Goal: Find specific page/section: Find specific page/section

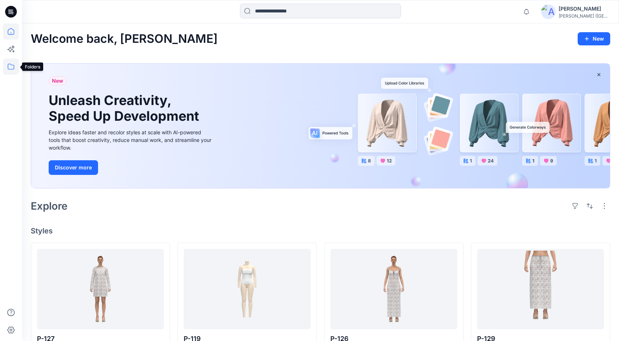
click at [10, 65] on icon at bounding box center [11, 66] width 16 height 16
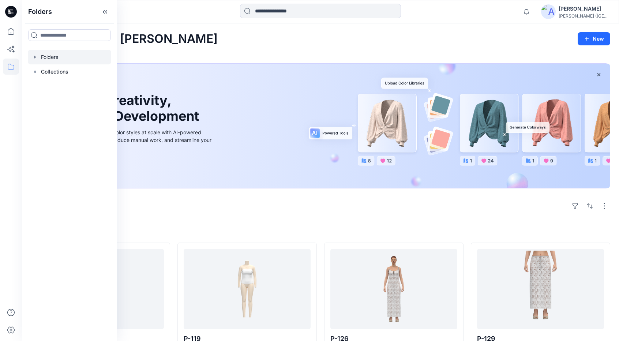
click at [87, 53] on div at bounding box center [69, 57] width 83 height 15
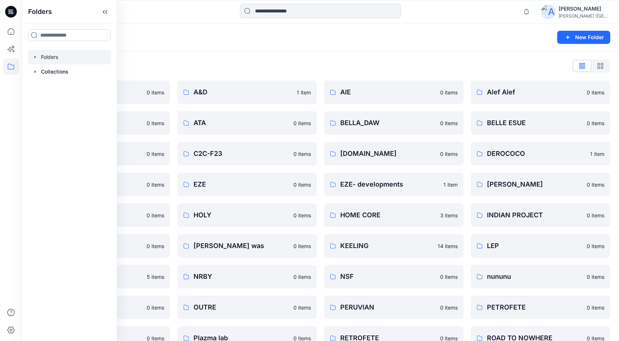
click at [219, 58] on div "Folders List 911 0 items [PERSON_NAME] 0 items bliss-on 0 items ECOALF 0 items …" at bounding box center [320, 281] width 597 height 461
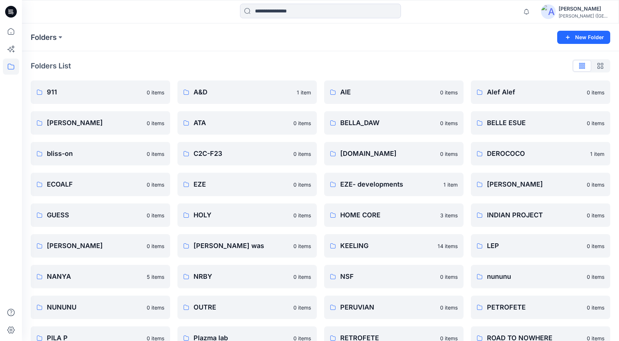
click at [135, 64] on div "Folders List" at bounding box center [320, 66] width 579 height 12
click at [248, 157] on p "C2C-F23" at bounding box center [246, 153] width 106 height 10
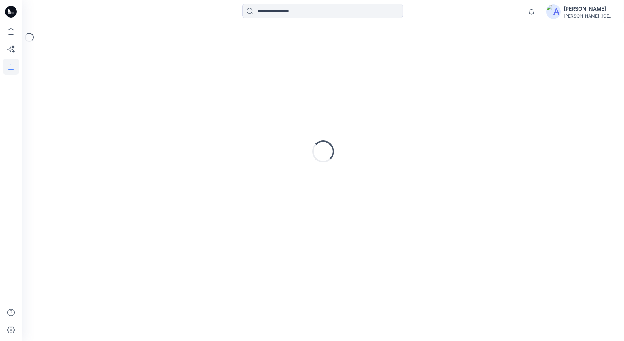
click at [248, 157] on div "Loading..." at bounding box center [323, 151] width 585 height 183
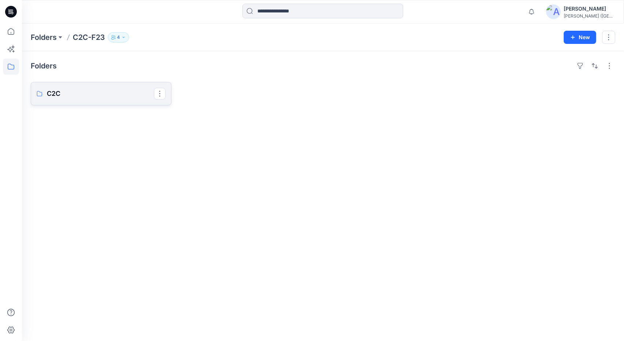
click at [83, 85] on link "C2C" at bounding box center [101, 93] width 141 height 23
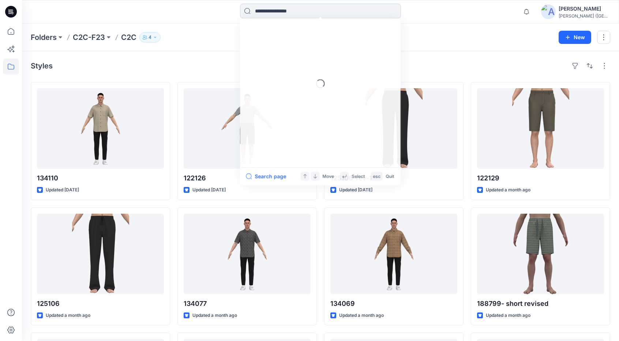
click at [276, 14] on input at bounding box center [320, 11] width 161 height 15
type input "******"
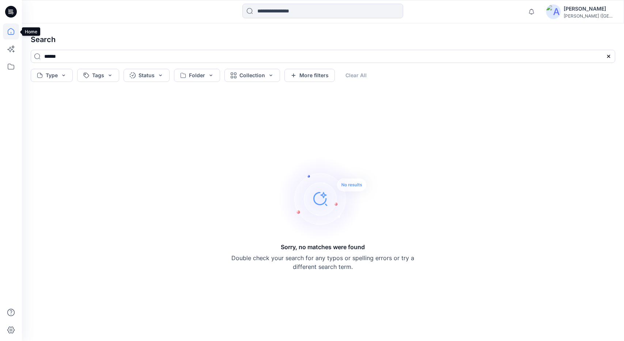
click at [12, 31] on icon at bounding box center [11, 31] width 16 height 16
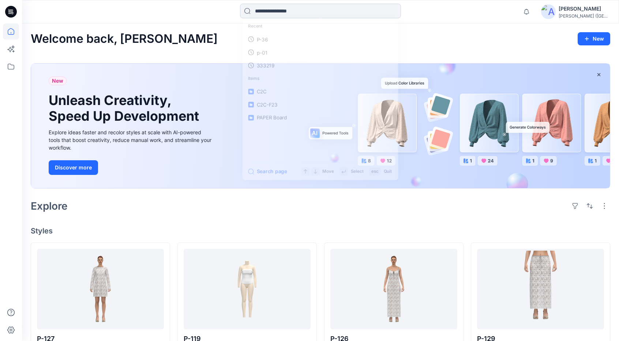
click at [259, 10] on input at bounding box center [320, 11] width 161 height 15
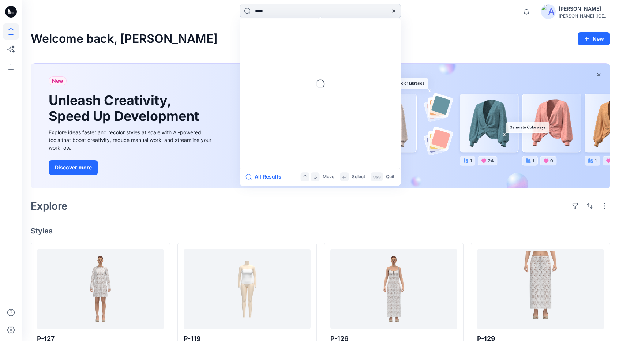
type input "*****"
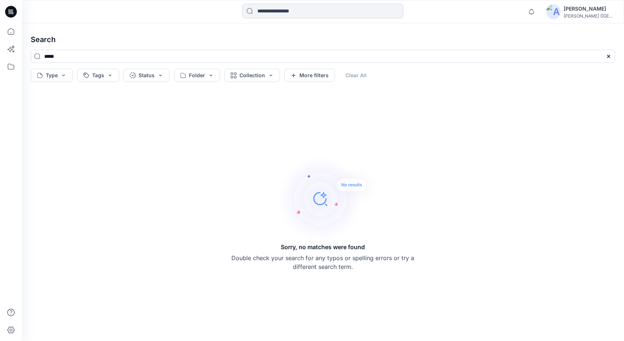
click at [267, 14] on input at bounding box center [322, 11] width 161 height 15
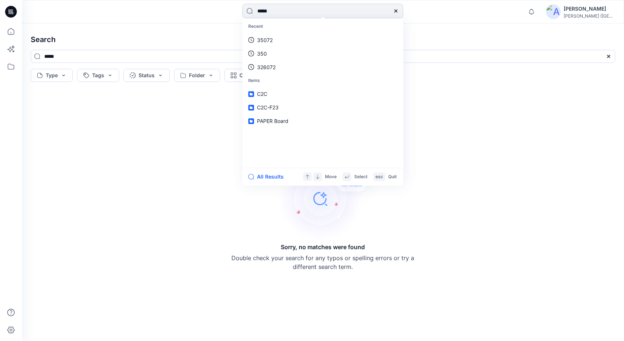
type input "******"
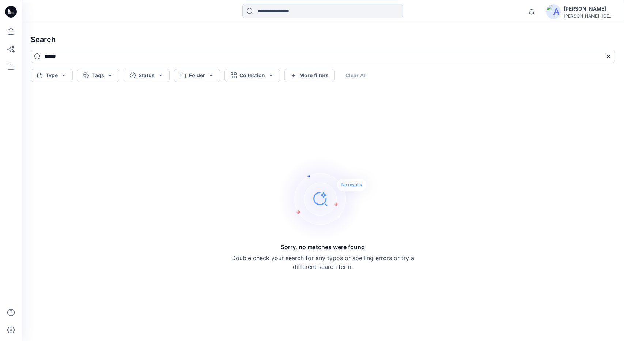
click at [270, 13] on input at bounding box center [322, 11] width 161 height 15
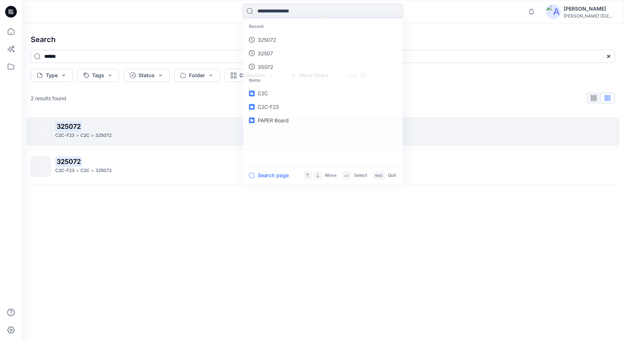
click at [135, 131] on p "325072" at bounding box center [335, 126] width 560 height 10
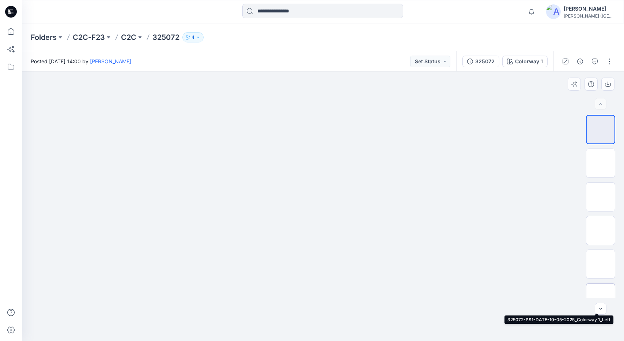
scroll to position [82, 0]
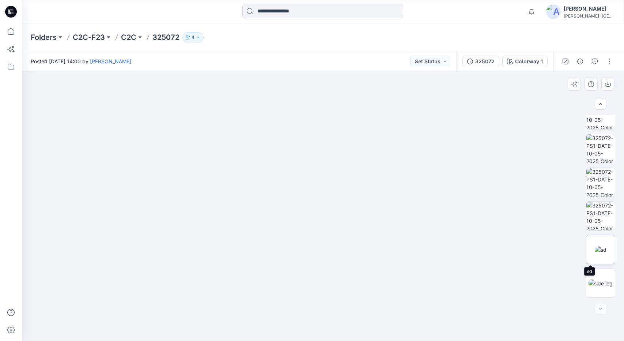
click at [601, 246] on img at bounding box center [601, 250] width 12 height 8
click at [329, 142] on img at bounding box center [322, 179] width 481 height 323
click at [421, 41] on div "Folders C2C-F23 C2C 325072 4" at bounding box center [295, 37] width 528 height 10
